Goal: Navigation & Orientation: Go to known website

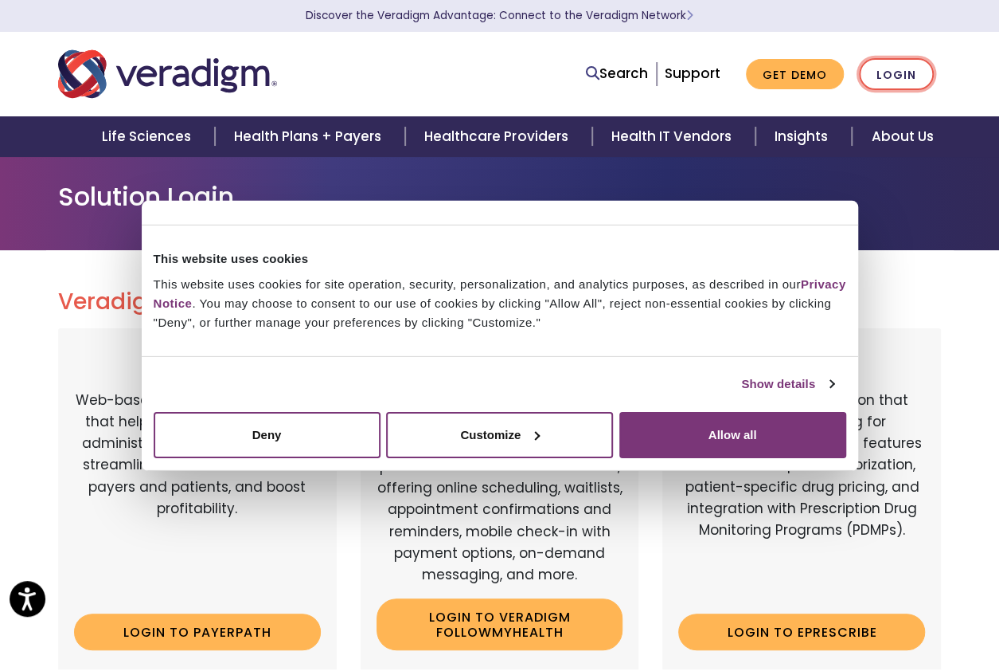
click at [887, 65] on link "Login" at bounding box center [896, 74] width 75 height 33
click at [495, 424] on button "Customize" at bounding box center [499, 434] width 227 height 46
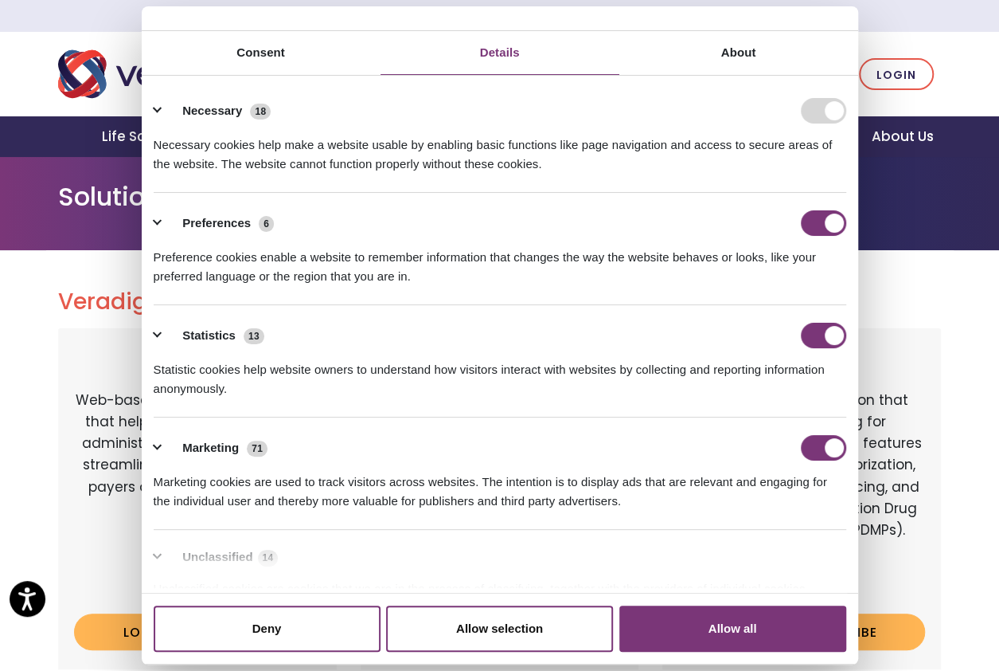
scroll to position [68, 0]
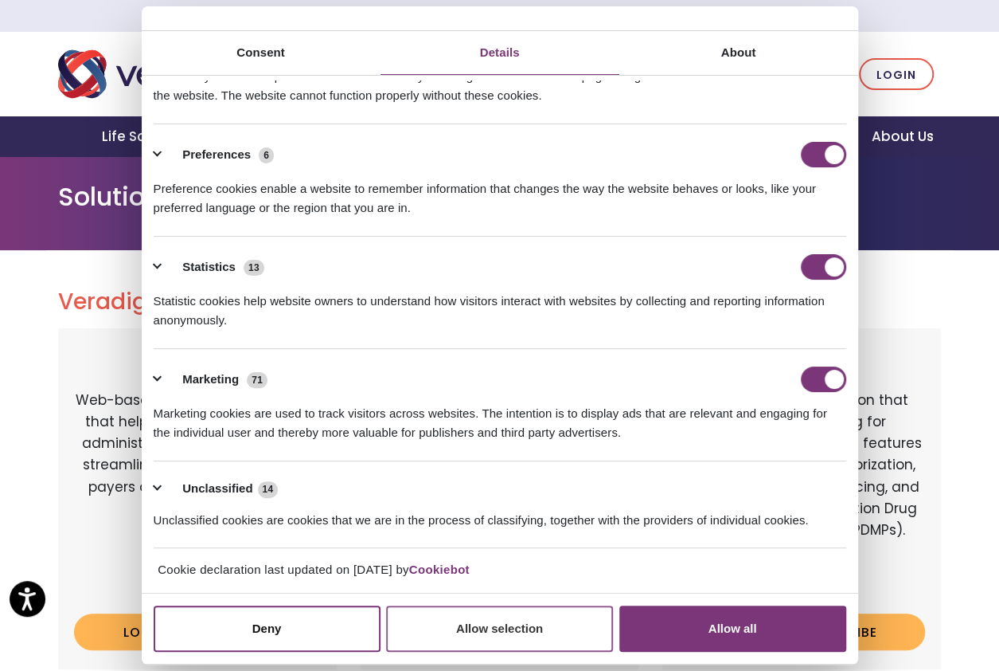
click at [534, 628] on button "Allow selection" at bounding box center [499, 628] width 227 height 46
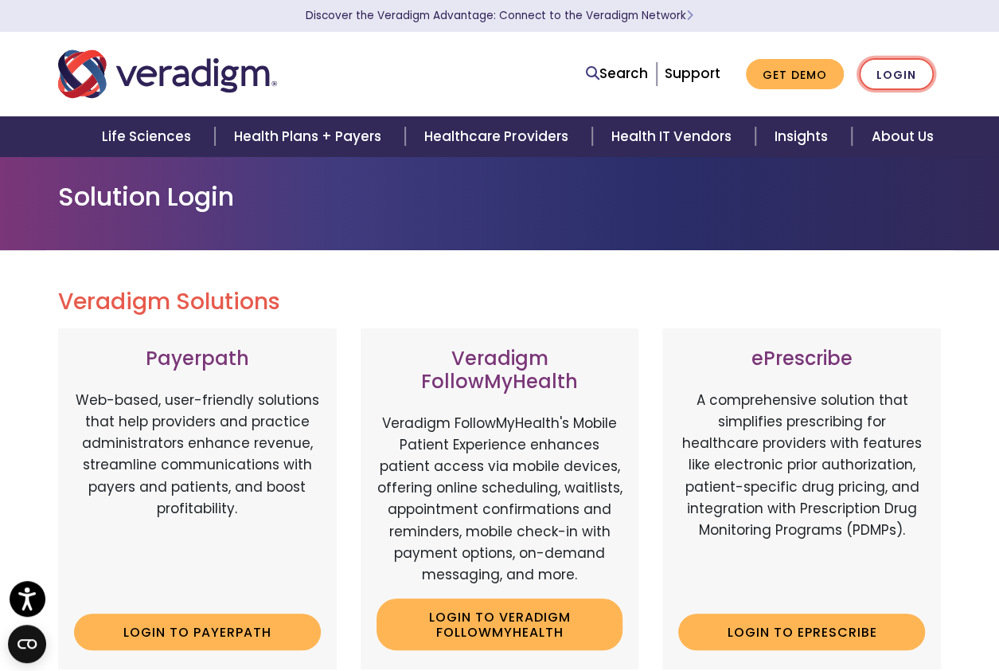
click at [900, 67] on link "Login" at bounding box center [896, 74] width 75 height 33
